Goal: Check status: Check status

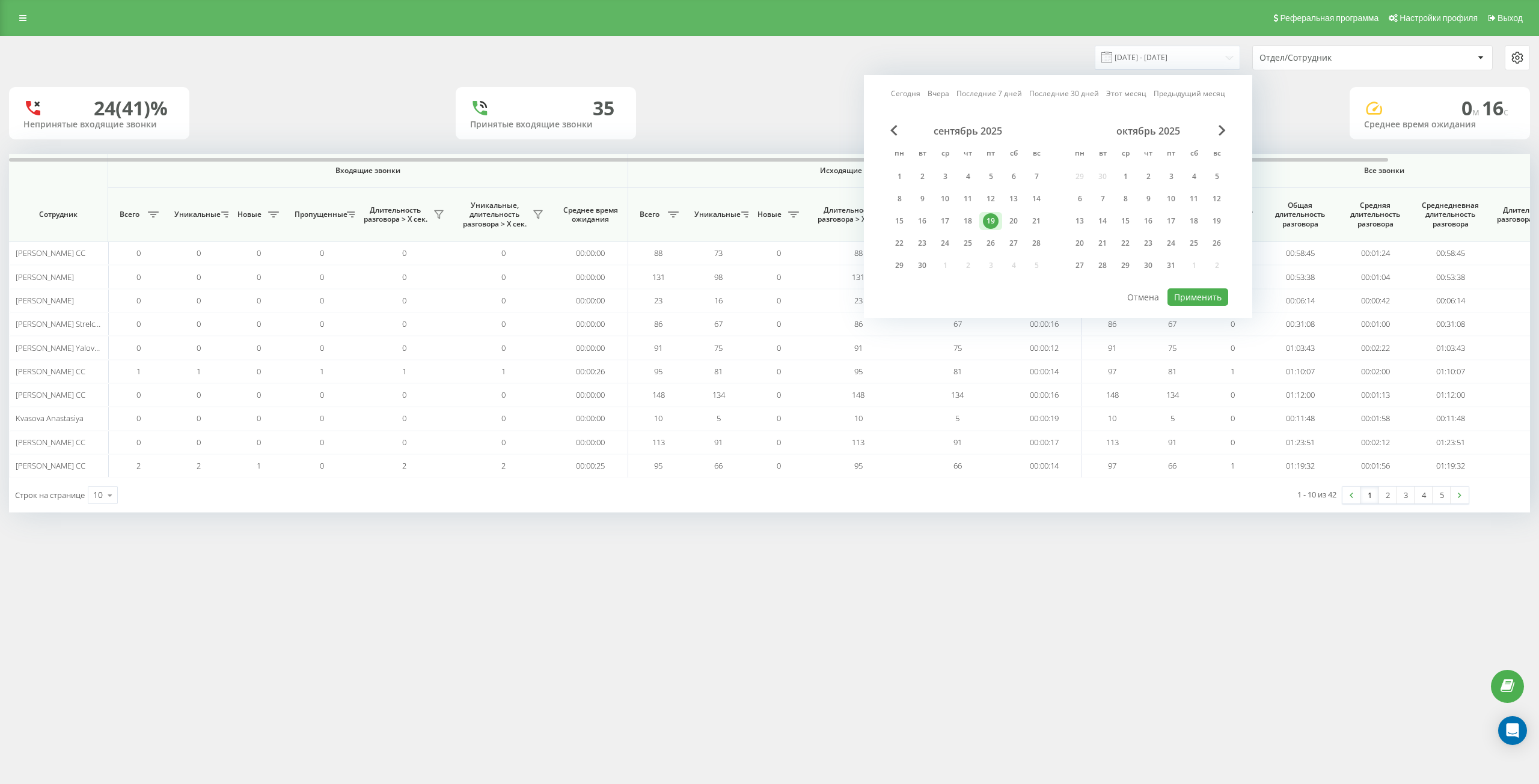
click at [908, 95] on link "Сегодня" at bounding box center [905, 93] width 30 height 12
click at [1188, 293] on button "Применить" at bounding box center [1197, 297] width 61 height 17
type input "[DATE] - [DATE]"
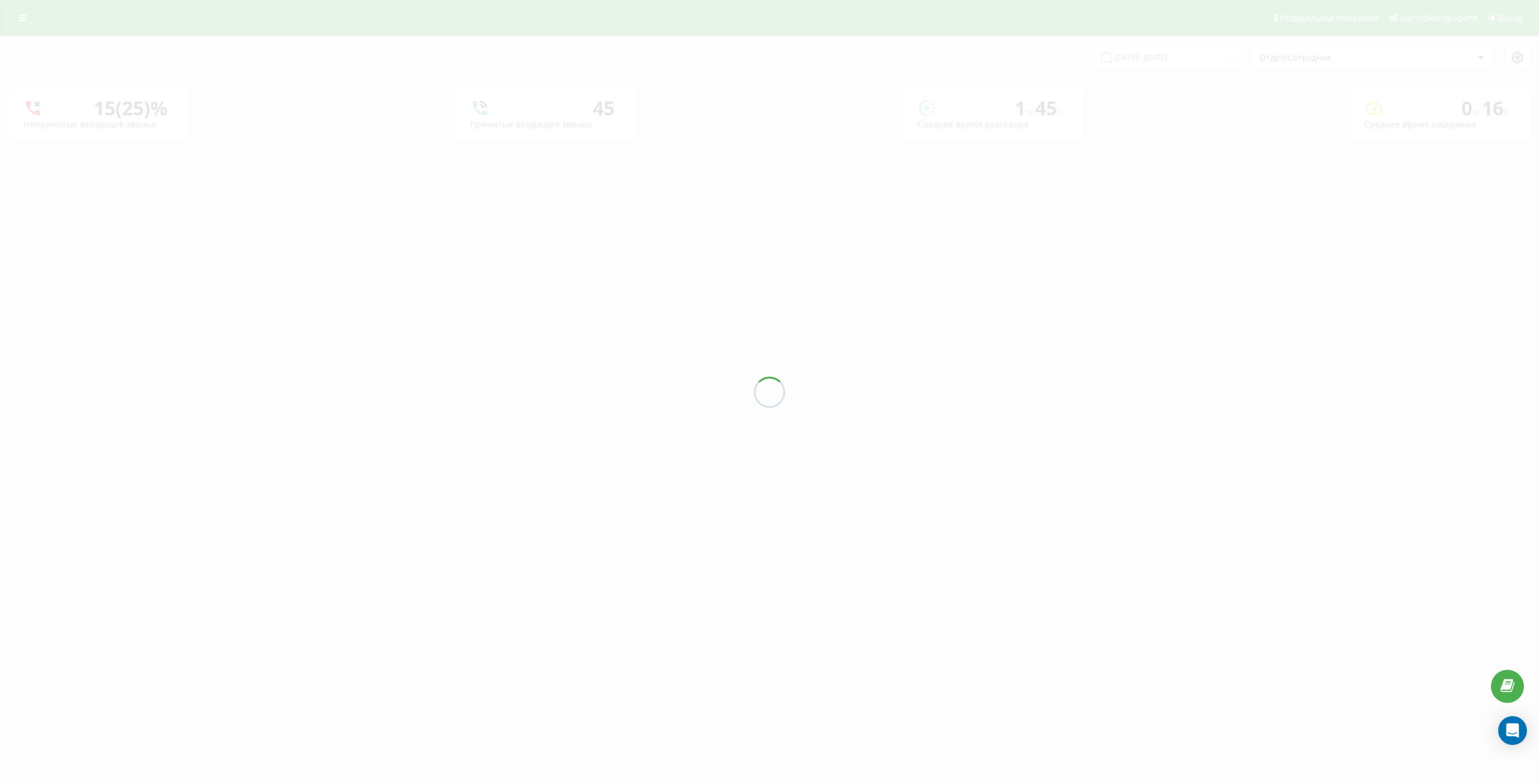
click at [1288, 62] on div "[DATE] - [DATE] Отдел/Сотрудник 15 (25)% Непринятые входящие звонки 45 Принятые…" at bounding box center [770, 88] width 1520 height 102
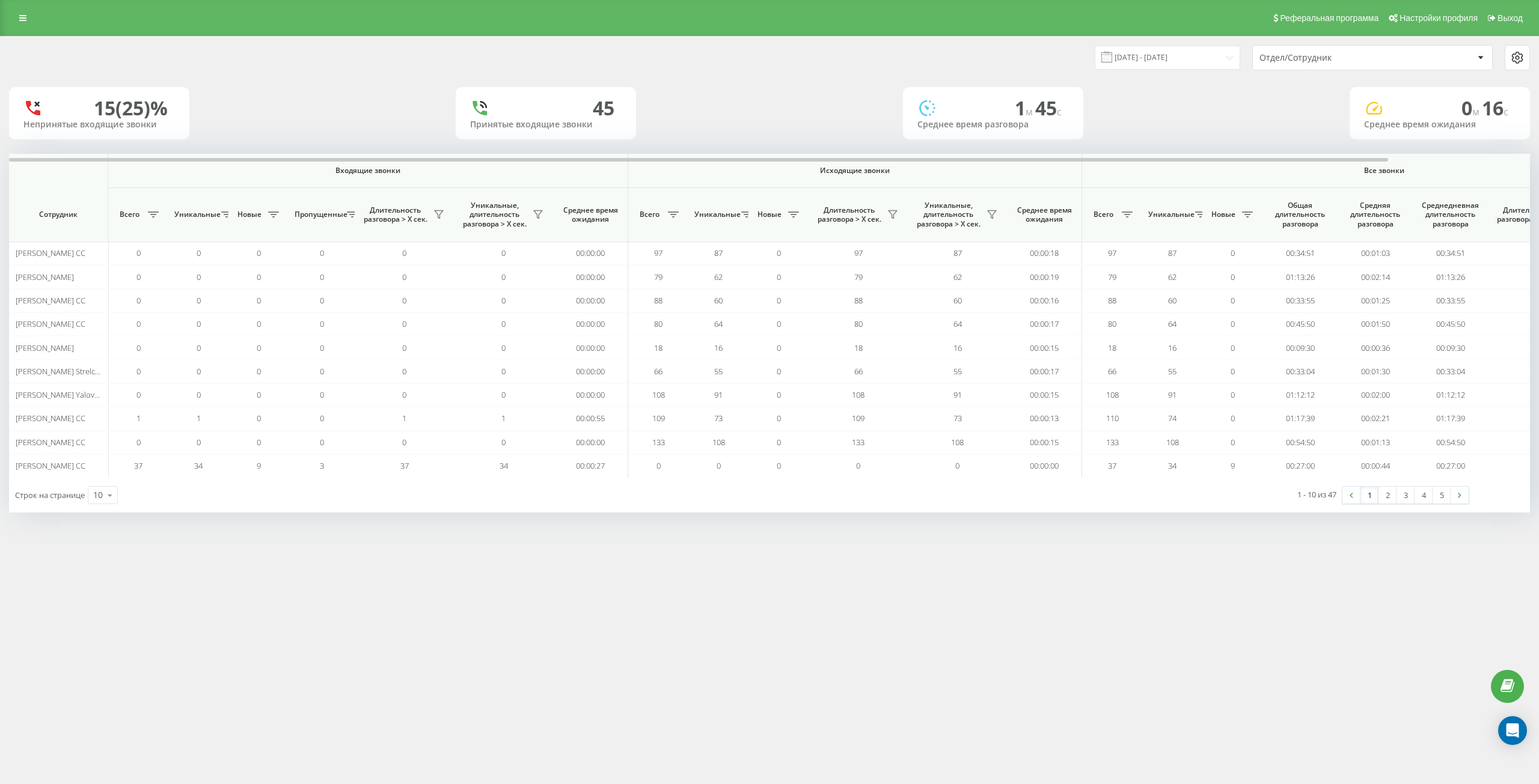
click at [1301, 57] on div "Отдел/Сотрудник" at bounding box center [1331, 57] width 144 height 10
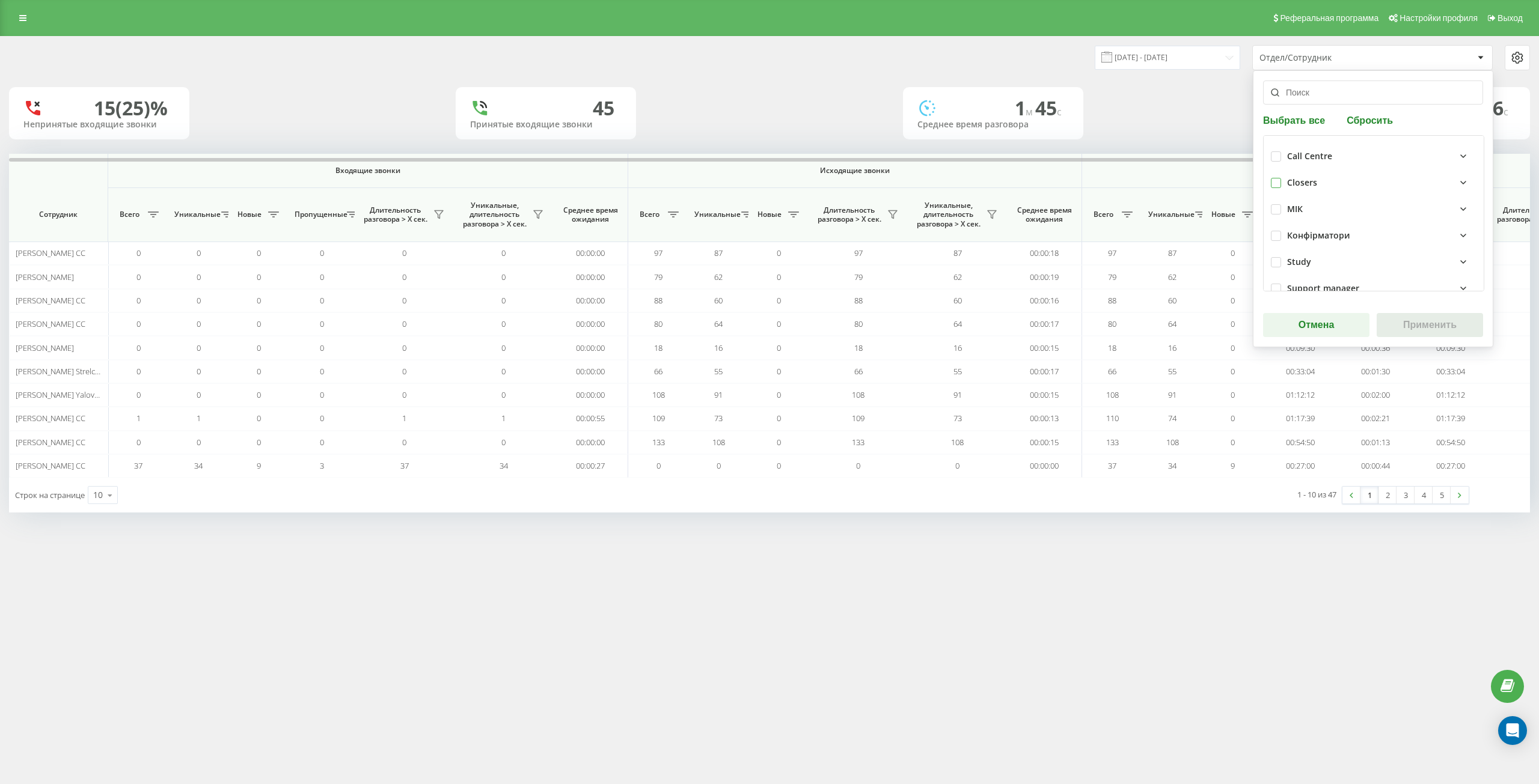
click at [1275, 178] on label at bounding box center [1275, 178] width 10 height 0
click at [1309, 185] on div "Closers" at bounding box center [1301, 182] width 30 height 10
click at [1275, 178] on label at bounding box center [1275, 178] width 10 height 0
checkbox input "false"
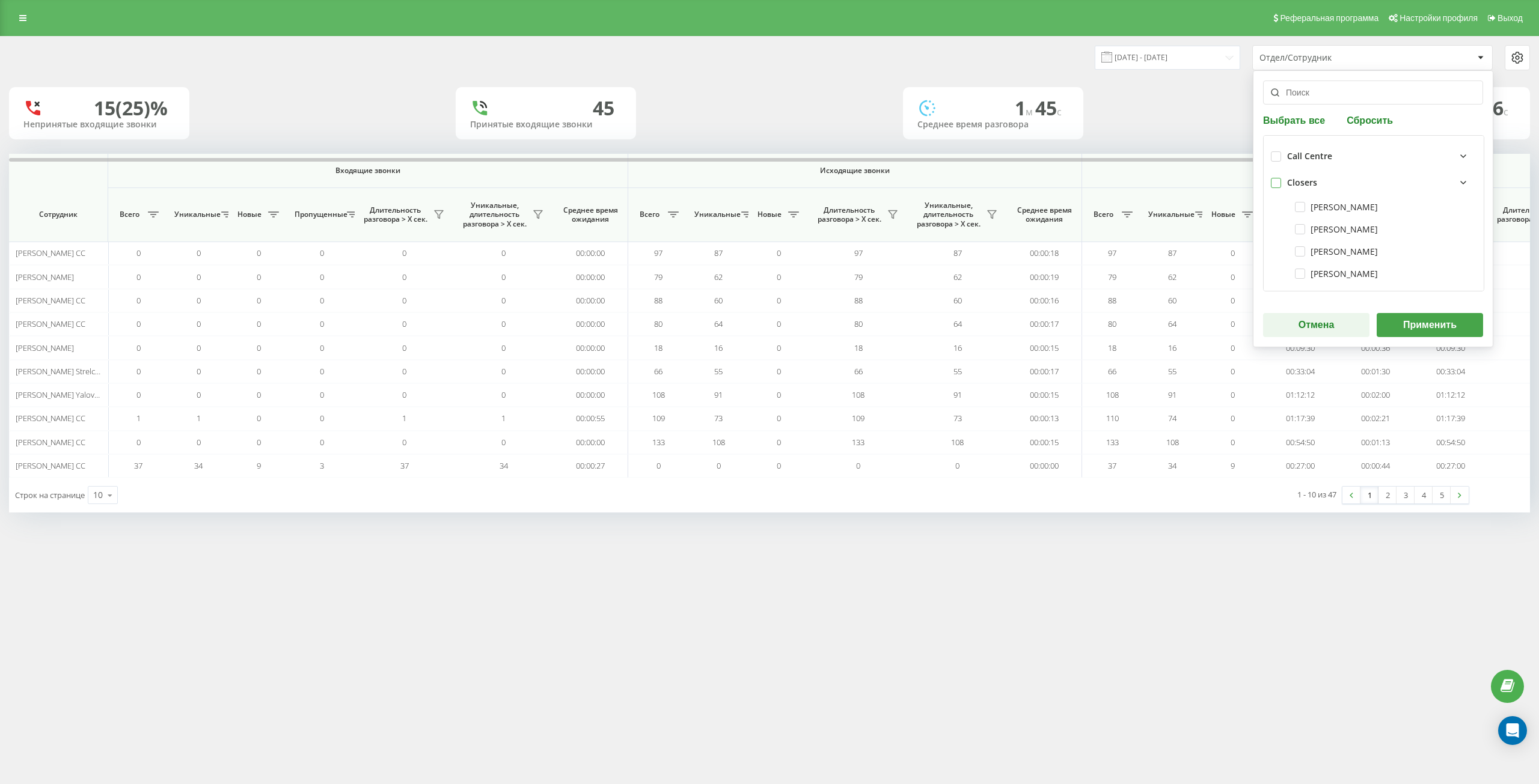
checkbox input "false"
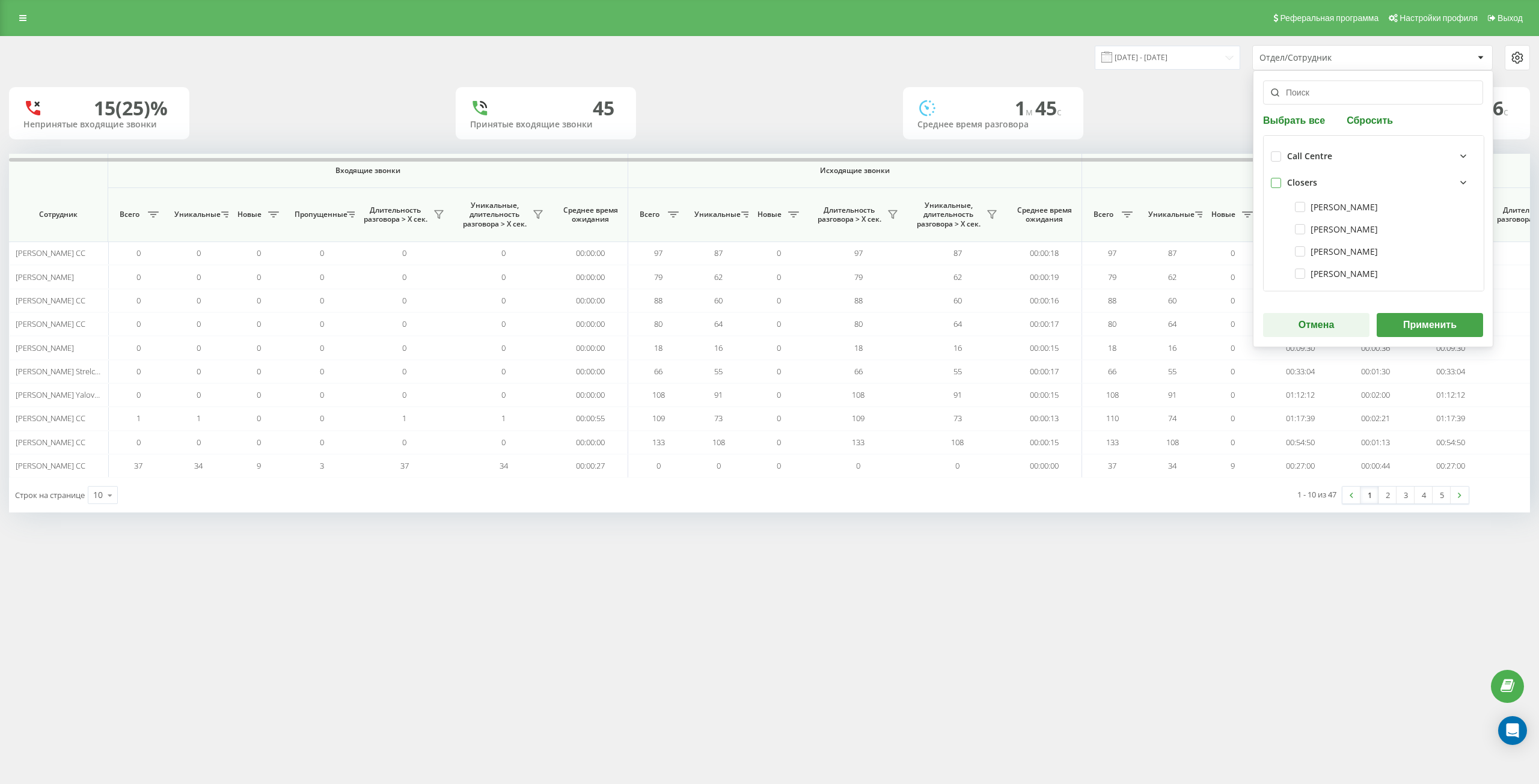
checkbox input "false"
click at [1294, 252] on label "[PERSON_NAME]" at bounding box center [1336, 251] width 83 height 10
checkbox input "true"
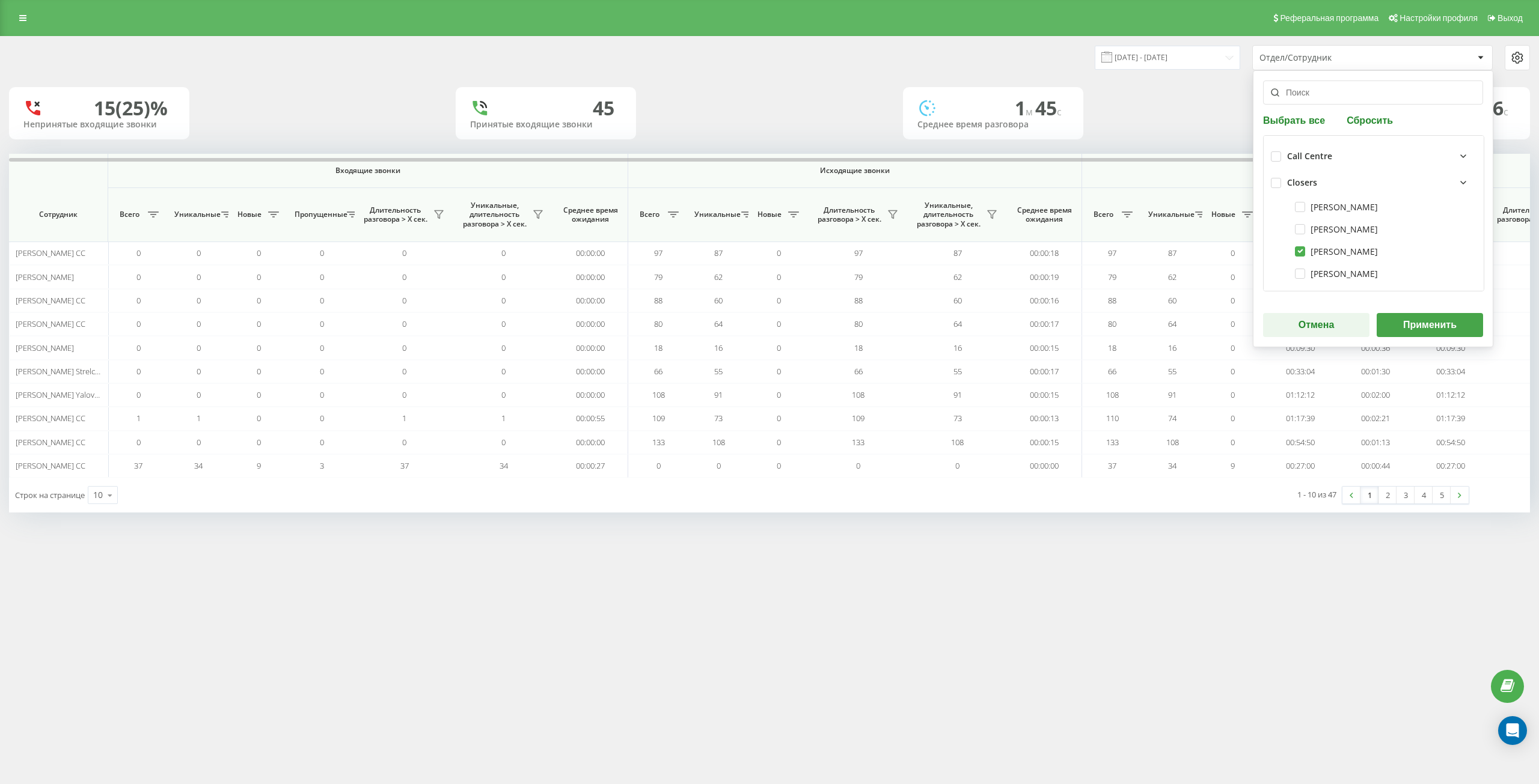
click at [1399, 307] on div "Выбрать все Сбросить Call Centre Closers [PERSON_NAME] [PERSON_NAME] [PERSON_NA…" at bounding box center [1373, 209] width 241 height 277
click at [1411, 315] on button "Применить" at bounding box center [1430, 324] width 106 height 24
